Goal: Navigation & Orientation: Find specific page/section

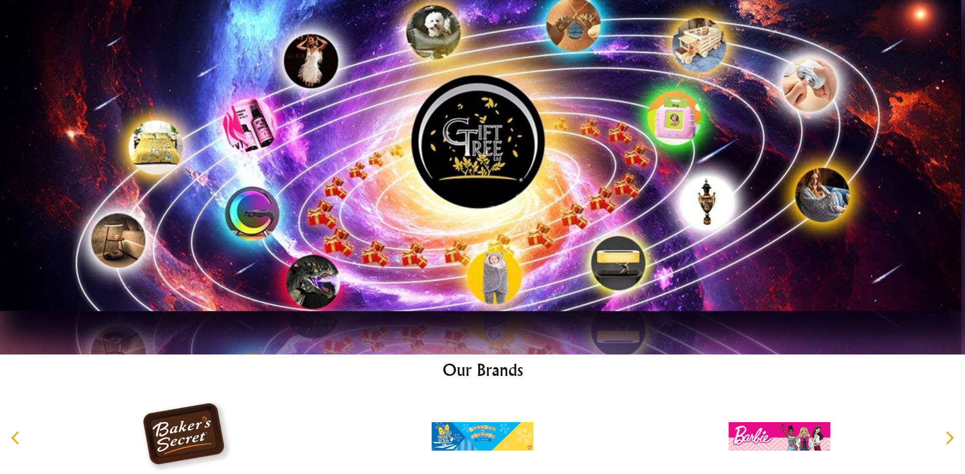
scroll to position [5247, 0]
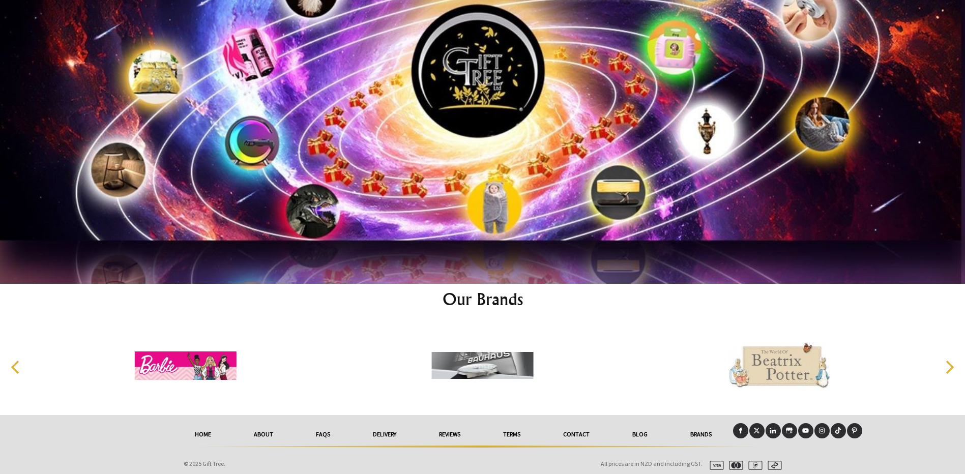
click at [256, 429] on link "About" at bounding box center [263, 434] width 62 height 22
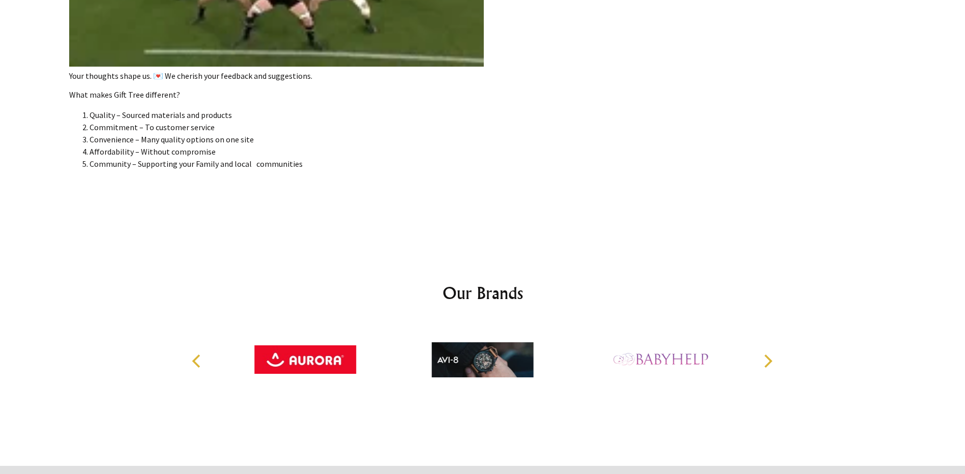
scroll to position [2229, 0]
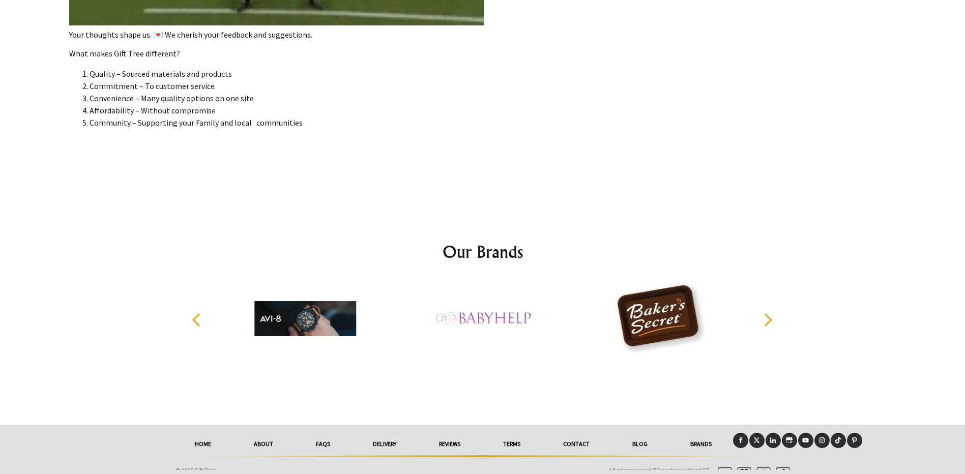
click at [313, 440] on link "FAQs" at bounding box center [322, 444] width 57 height 22
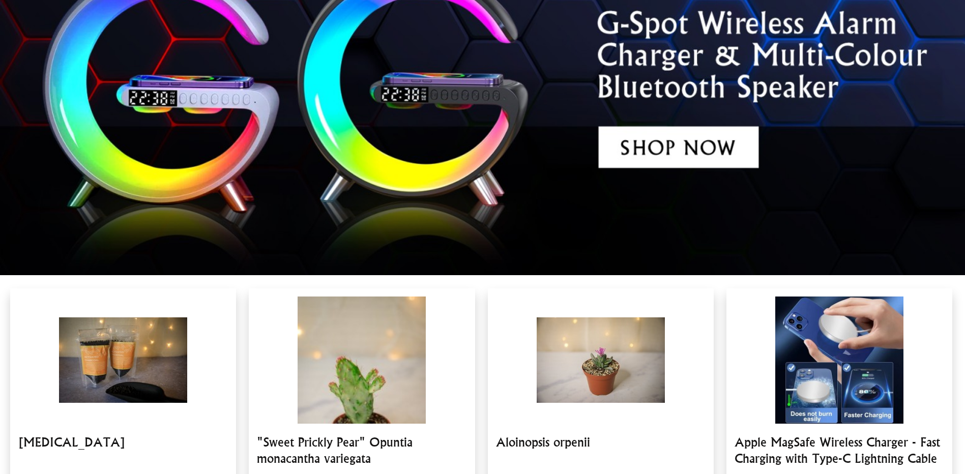
scroll to position [5247, 0]
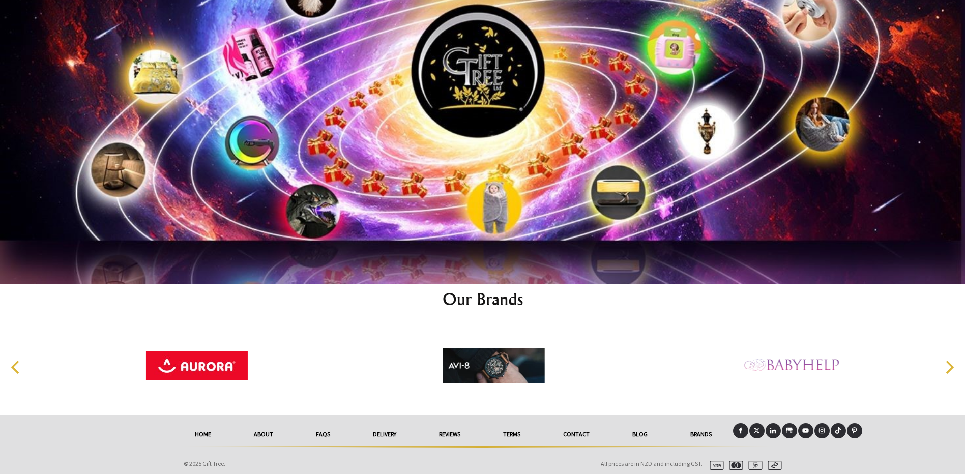
click at [577, 427] on link "Contact" at bounding box center [576, 434] width 69 height 22
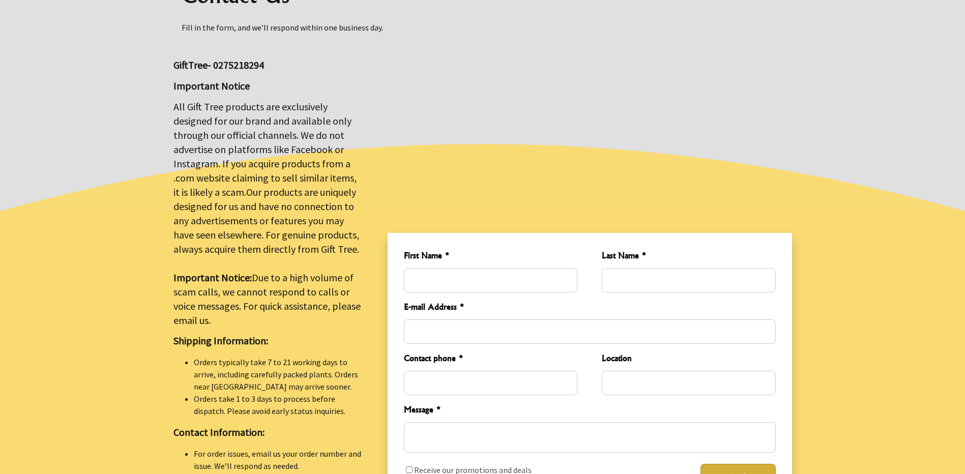
scroll to position [407, 0]
